Goal: Navigation & Orientation: Find specific page/section

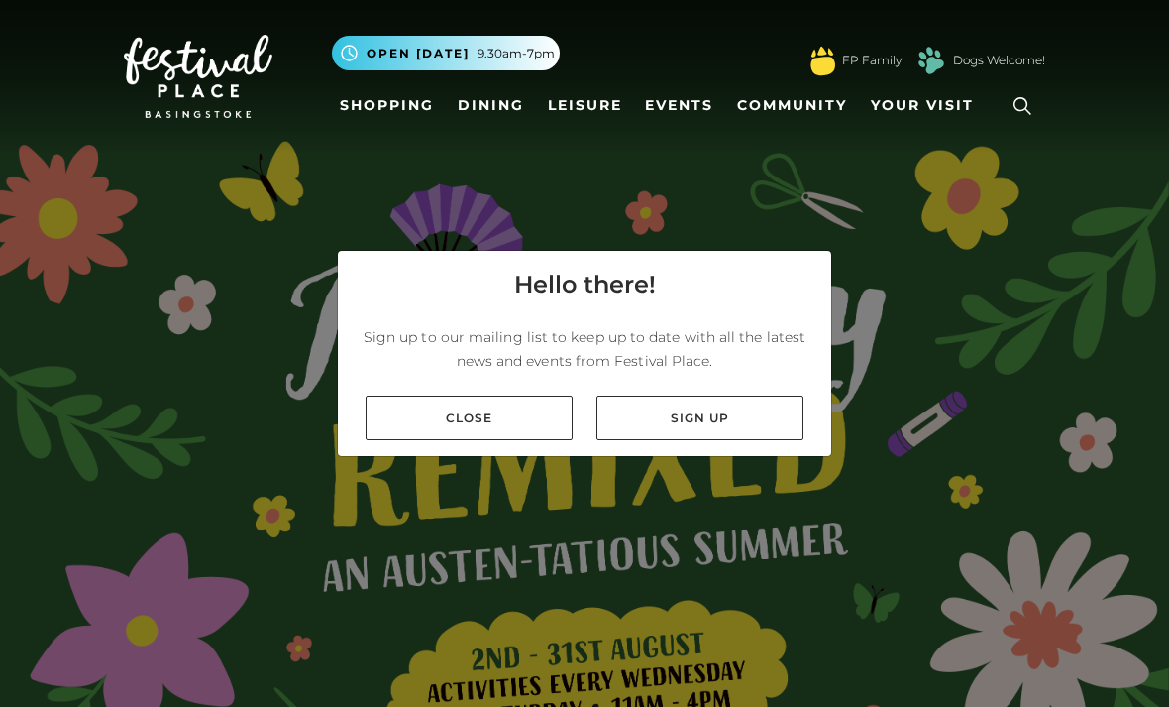
click at [539, 440] on link "Close" at bounding box center [469, 417] width 207 height 45
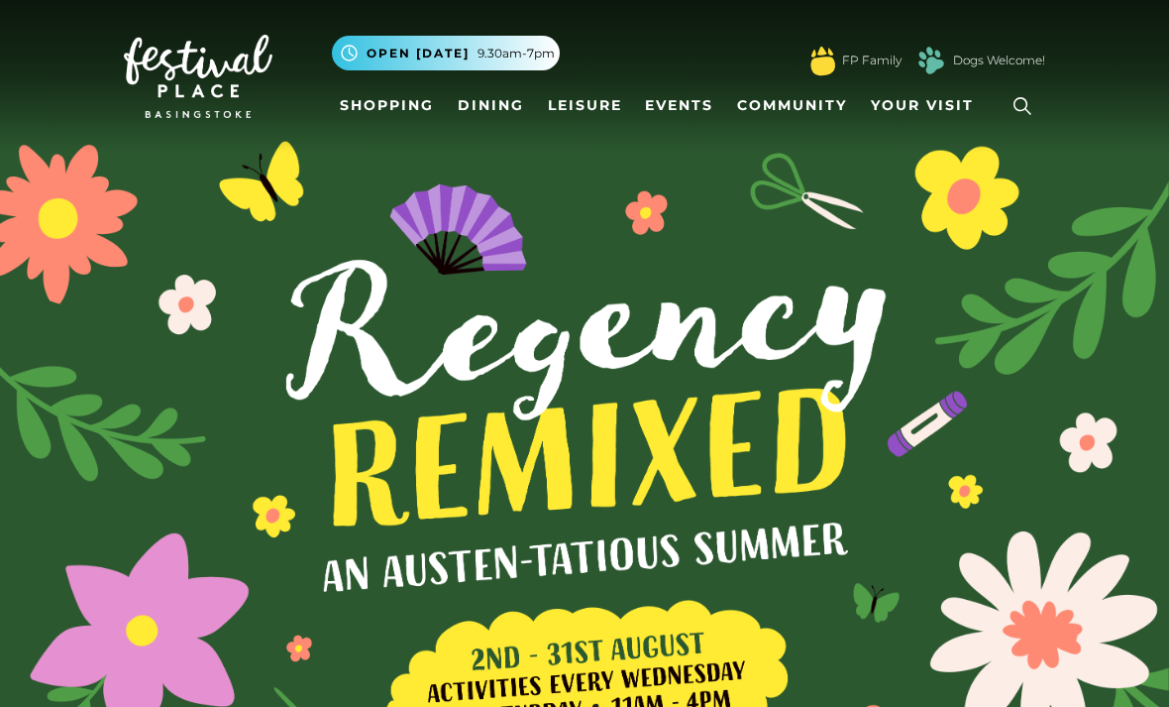
click at [389, 112] on link "Shopping" at bounding box center [387, 105] width 110 height 37
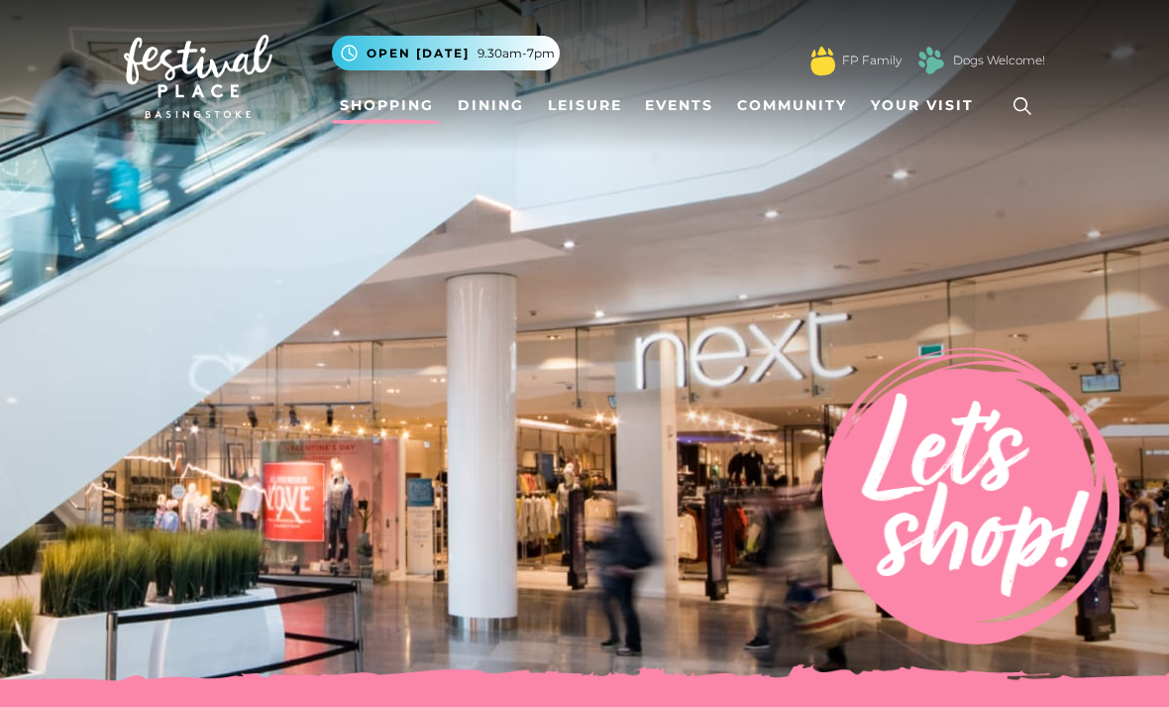
click at [420, 53] on span "Open [DATE]" at bounding box center [418, 54] width 103 height 18
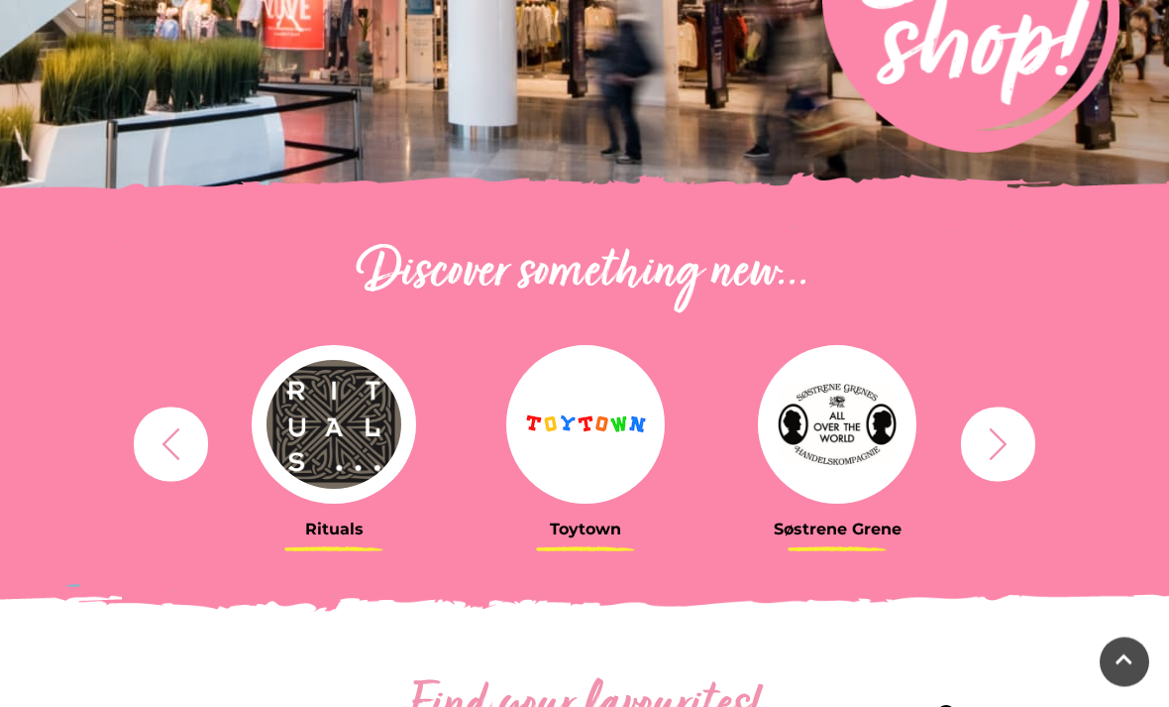
scroll to position [517, 0]
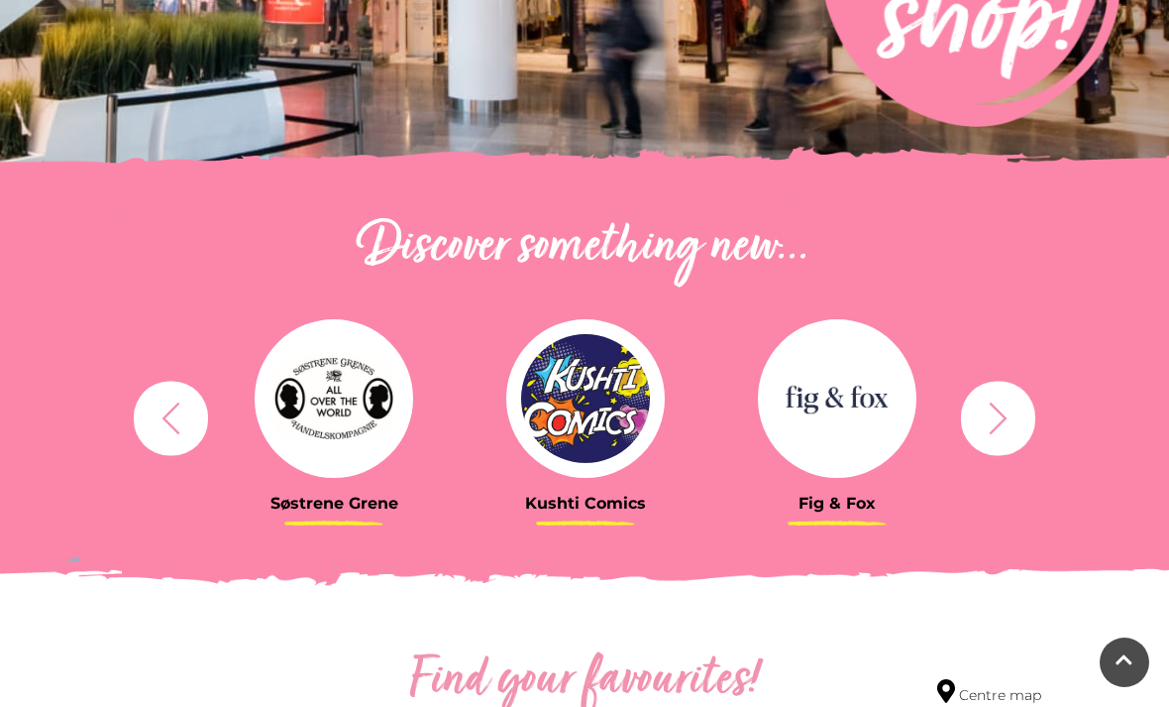
click at [1015, 424] on icon "button" at bounding box center [998, 417] width 37 height 37
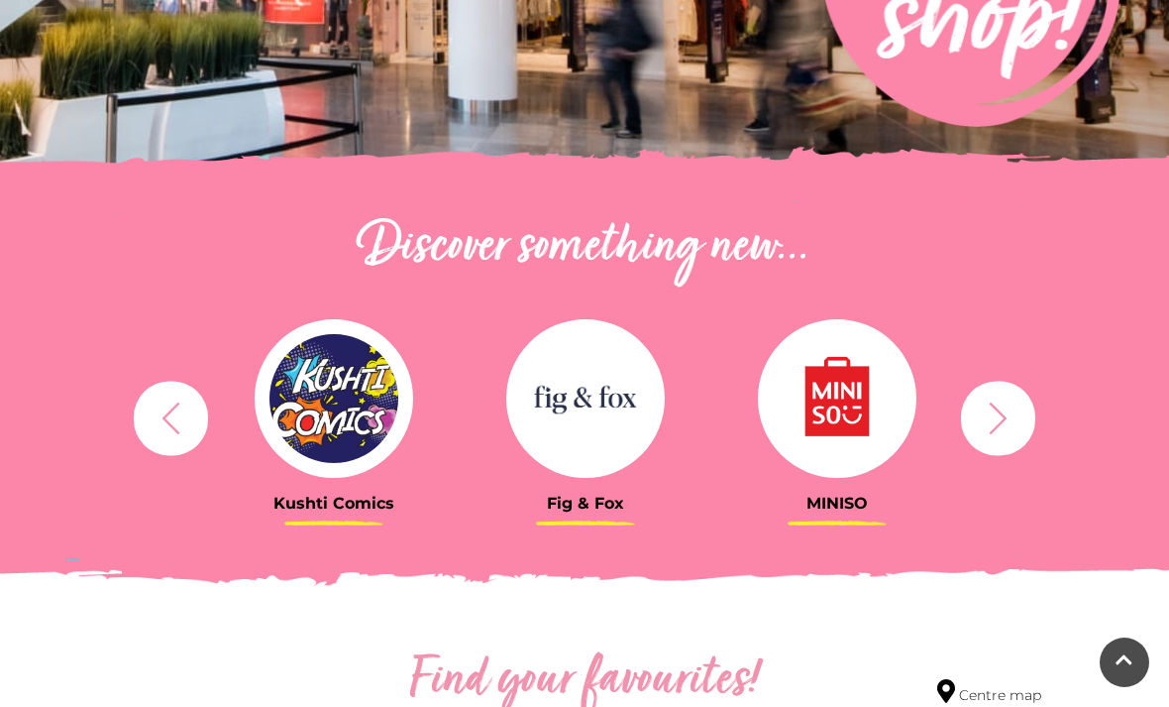
click at [1015, 423] on icon "button" at bounding box center [998, 417] width 37 height 37
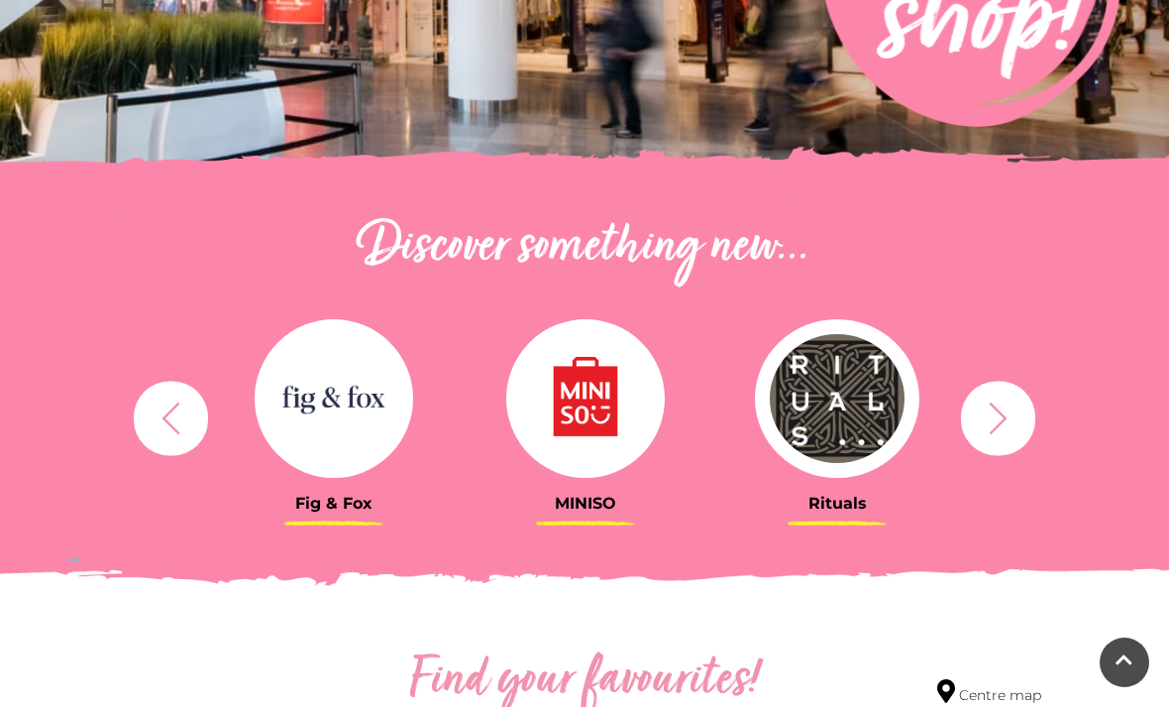
click at [1018, 419] on button "button" at bounding box center [998, 418] width 74 height 74
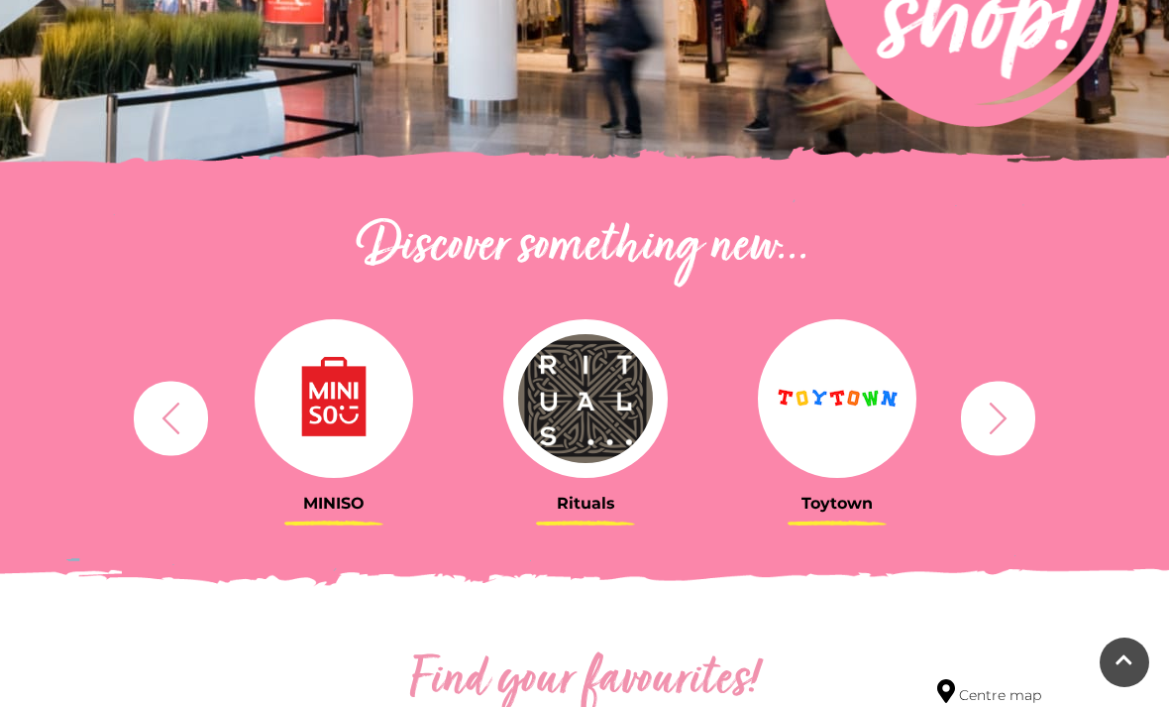
click at [1014, 419] on icon "button" at bounding box center [998, 417] width 37 height 37
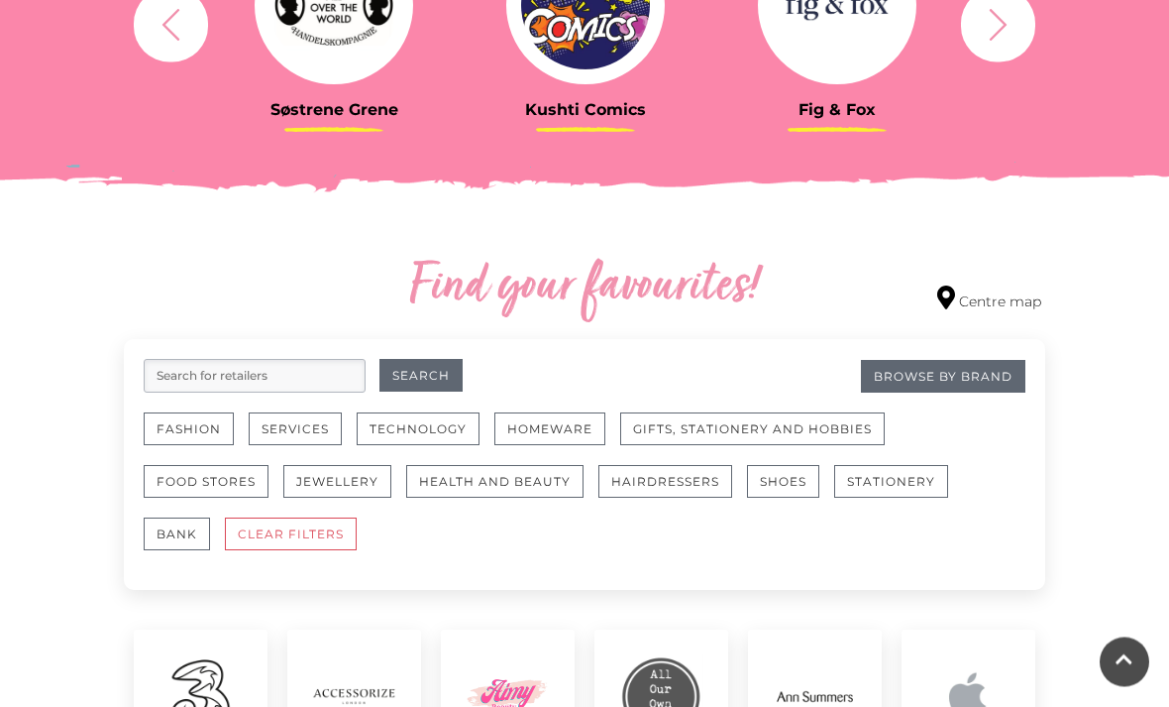
scroll to position [911, 0]
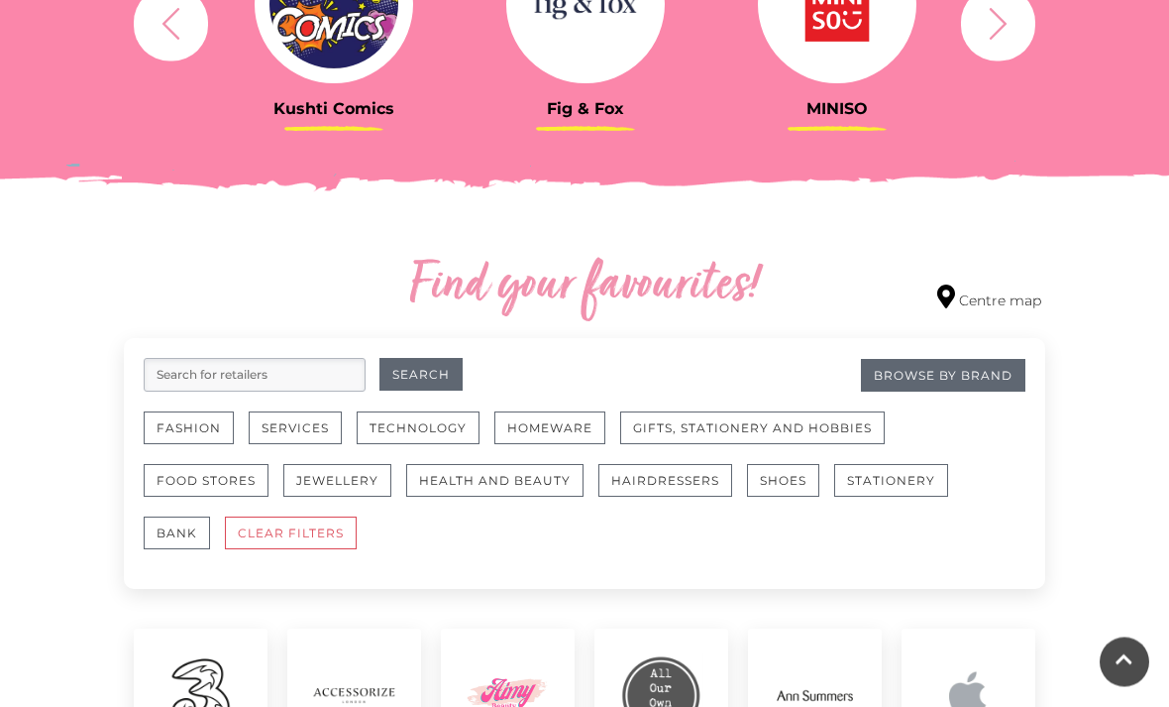
click at [547, 428] on button "Homeware" at bounding box center [549, 428] width 111 height 33
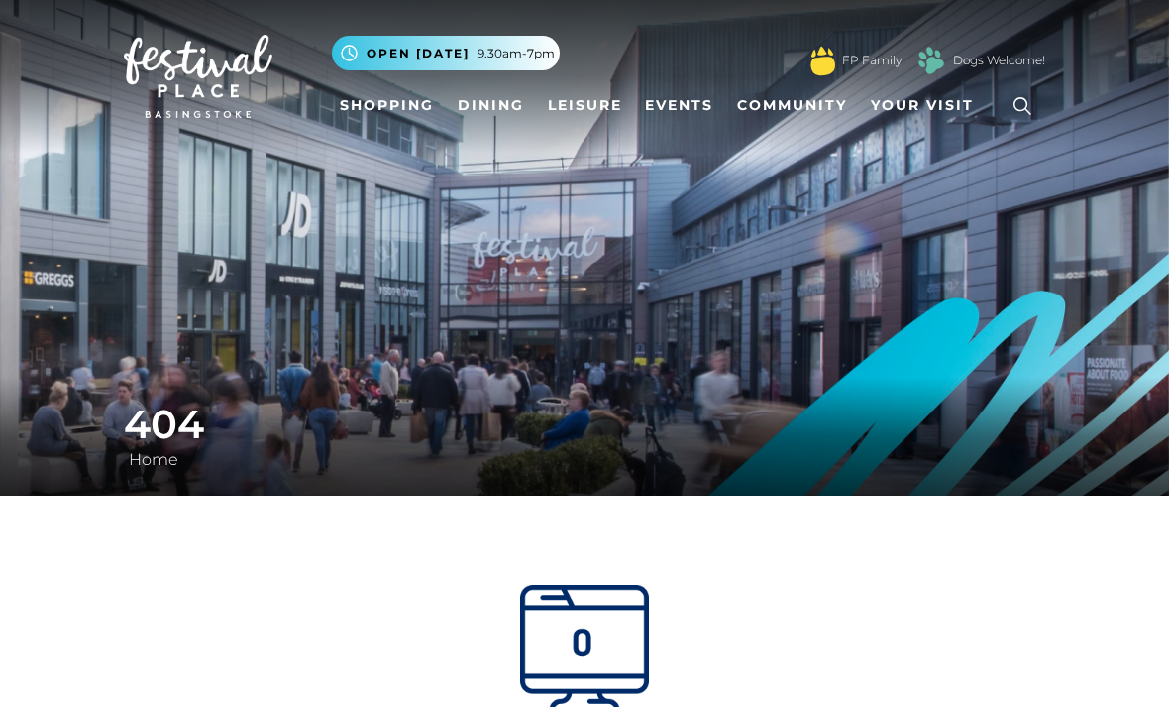
click at [1044, 185] on img at bounding box center [584, 247] width 1169 height 495
click at [934, 100] on span "Your Visit" at bounding box center [922, 105] width 103 height 21
